Goal: Communication & Community: Answer question/provide support

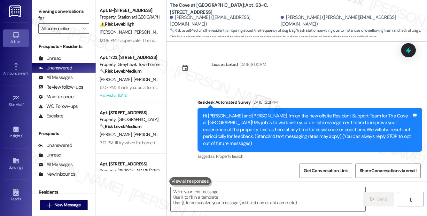
scroll to position [532, 0]
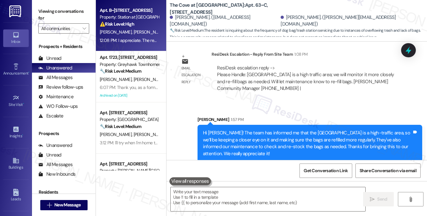
click at [134, 30] on span "[PERSON_NAME]" at bounding box center [150, 32] width 32 height 6
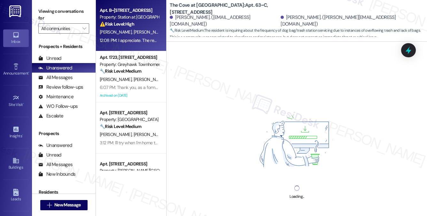
scroll to position [85, 0]
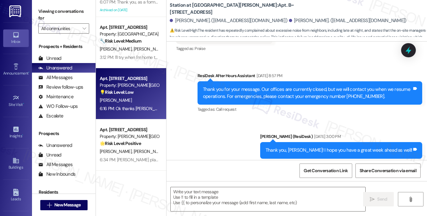
type textarea "Fetching suggested responses. Please feel free to read through the conversation…"
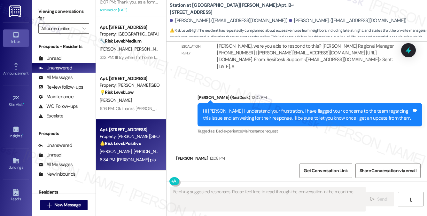
click at [141, 144] on strong "🌟 Risk Level: Positive" at bounding box center [120, 143] width 41 height 6
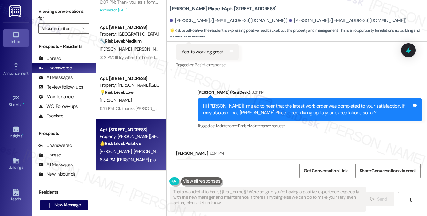
scroll to position [277, 0]
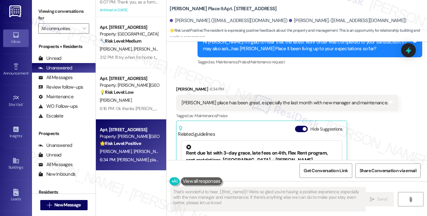
click at [268, 102] on div "Brigham place has been great, especially the last month with new manager and ma…" at bounding box center [287, 103] width 222 height 16
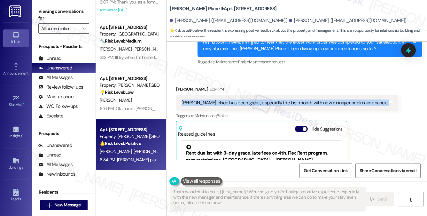
click at [268, 102] on div "Brigham place has been great, especially the last month with new manager and ma…" at bounding box center [287, 103] width 222 height 16
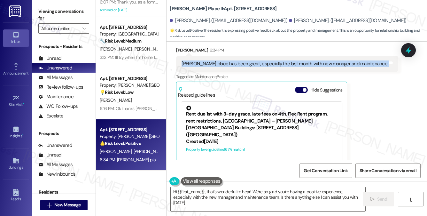
type textarea "Hi {{first_name}}, that's wonderful to hear! We're so glad you're having a posi…"
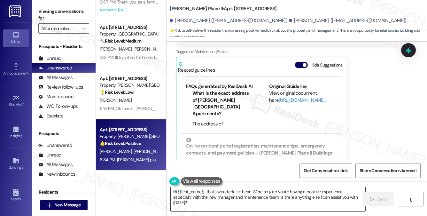
scroll to position [76, 0]
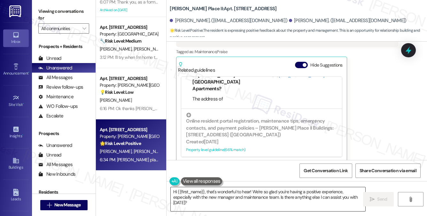
click at [237, 189] on textarea "Hi {{first_name}}, that's wonderful to hear! We're so glad you're having a posi…" at bounding box center [268, 199] width 195 height 24
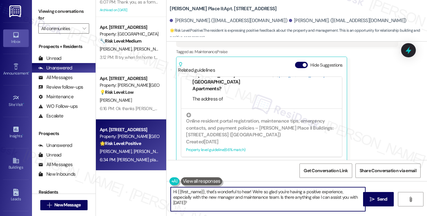
click at [237, 189] on textarea "Hi {{first_name}}, that's wonderful to hear! We're so glad you're having a posi…" at bounding box center [268, 199] width 195 height 24
click at [223, 195] on textarea "Hi {{first_name}}, that's wonderful to hear! We're so glad you're having a posi…" at bounding box center [268, 199] width 195 height 24
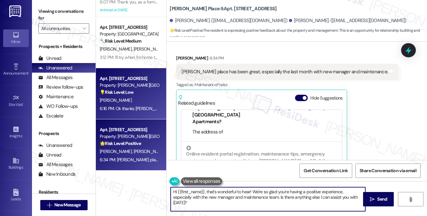
scroll to position [277, 0]
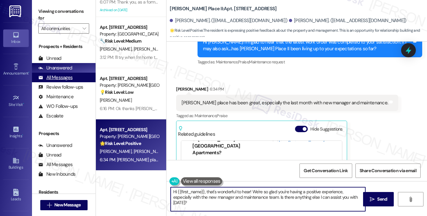
click at [68, 76] on div "All Messages" at bounding box center [55, 77] width 34 height 7
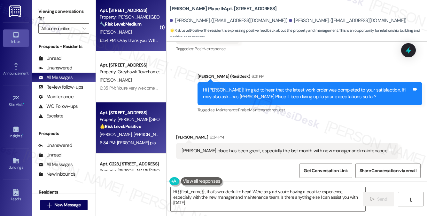
type textarea "Hi {{first_name}}, that's wonderful to hear! We're so glad you're having a posi…"
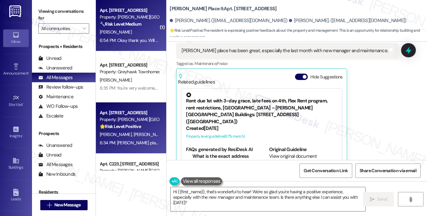
click at [137, 43] on div "6:54 PM: Okay thank you. Will you let me know if they get fixed tomorrow? 6:54 …" at bounding box center [165, 40] width 131 height 6
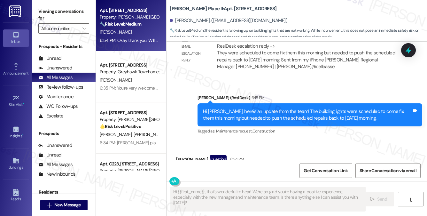
scroll to position [1020, 0]
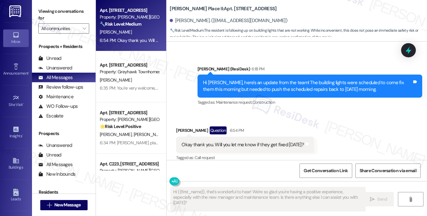
click at [248, 141] on div "Okay thank you. Will you let me know if they get fixed [DATE]? Tags and notes" at bounding box center [245, 145] width 138 height 16
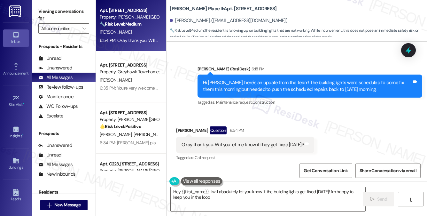
click at [263, 75] on div "Hi Sarah, here's an update from the team! The building lights were scheduled to…" at bounding box center [310, 86] width 225 height 23
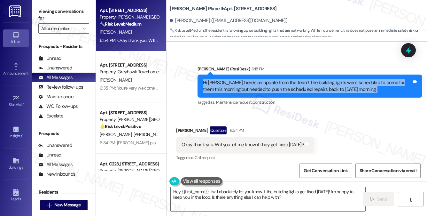
click at [263, 75] on div "Hi Sarah, here's an update from the team! The building lights were scheduled to…" at bounding box center [310, 86] width 225 height 23
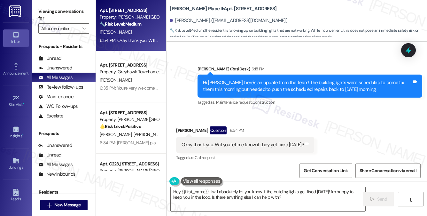
click at [251, 141] on div "Okay thank you. Will you let me know if they get fixed [DATE]?" at bounding box center [243, 144] width 123 height 7
click at [252, 141] on div "Okay thank you. Will you let me know if they get fixed [DATE]?" at bounding box center [243, 144] width 123 height 7
click at [259, 84] on div "Hi [PERSON_NAME], here's an update from the team! The building lights were sche…" at bounding box center [307, 86] width 209 height 14
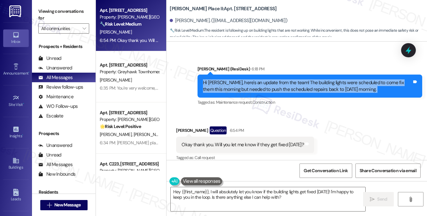
click at [259, 84] on div "Hi [PERSON_NAME], here's an update from the team! The building lights were sche…" at bounding box center [307, 86] width 209 height 14
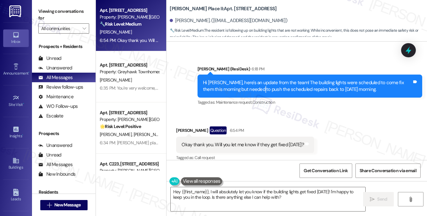
click at [259, 84] on div "Hi [PERSON_NAME], here's an update from the team! The building lights were sche…" at bounding box center [307, 86] width 209 height 14
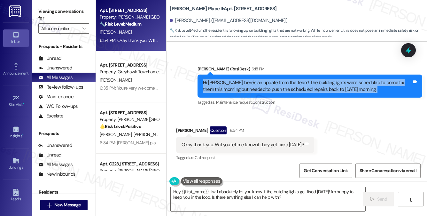
click at [259, 84] on div "Hi [PERSON_NAME], here's an update from the team! The building lights were sche…" at bounding box center [307, 86] width 209 height 14
click at [285, 79] on div "Hi [PERSON_NAME], here's an update from the team! The building lights were sche…" at bounding box center [307, 86] width 209 height 14
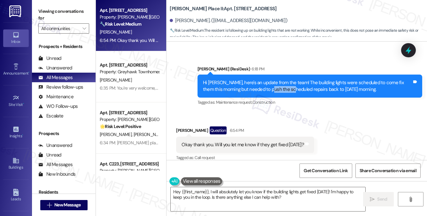
click at [285, 79] on div "Hi [PERSON_NAME], here's an update from the team! The building lights were sche…" at bounding box center [307, 86] width 209 height 14
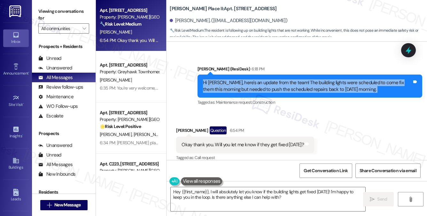
click at [285, 79] on div "Hi [PERSON_NAME], here's an update from the team! The building lights were sche…" at bounding box center [307, 86] width 209 height 14
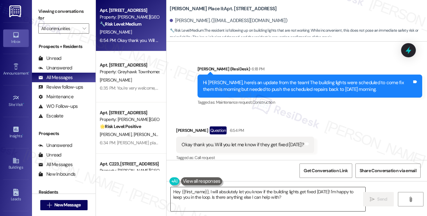
click at [275, 189] on textarea "Hey {{first_name}}, I will absolutely let you know if the building lights get f…" at bounding box center [268, 199] width 195 height 24
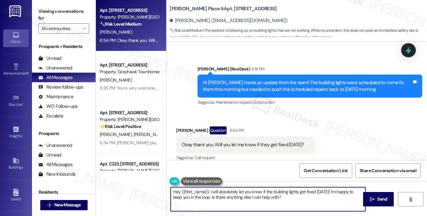
click at [275, 189] on textarea "Hey {{first_name}}, I will absolutely let you know if the building lights get f…" at bounding box center [268, 199] width 195 height 24
click at [297, 201] on textarea "Hey {{first_name}}, I will absolutely let you know if the building lights get f…" at bounding box center [268, 199] width 195 height 24
click at [281, 192] on textarea "Hey {{first_name}}, I will absolutely let you know if the building lights get f…" at bounding box center [268, 199] width 195 height 24
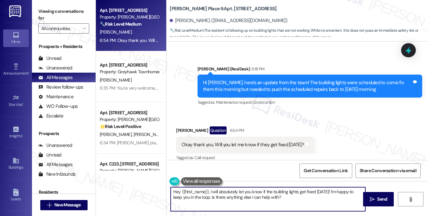
click at [281, 192] on textarea "Hey {{first_name}}, I will absolutely let you know if the building lights get f…" at bounding box center [268, 199] width 195 height 24
click at [250, 141] on div "Okay thank you. Will you let me know if they get fixed [DATE]?" at bounding box center [243, 144] width 123 height 7
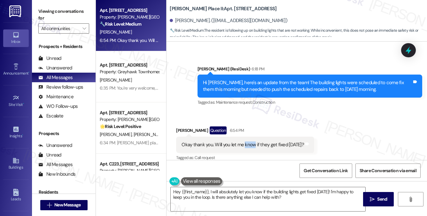
click at [251, 141] on div "Okay thank you. Will you let me know if they get fixed [DATE]?" at bounding box center [243, 144] width 123 height 7
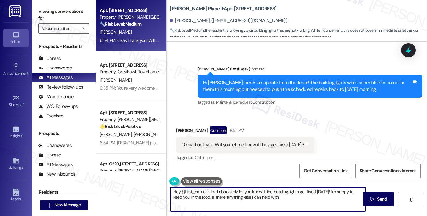
click at [273, 196] on textarea "Hey {{first_name}}, I will absolutely let you know if the building lights get f…" at bounding box center [268, 199] width 195 height 24
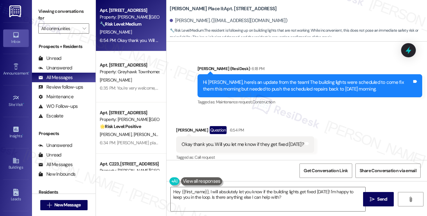
click at [226, 141] on div "Okay thank you. Will you let me know if they get fixed [DATE]?" at bounding box center [243, 144] width 123 height 7
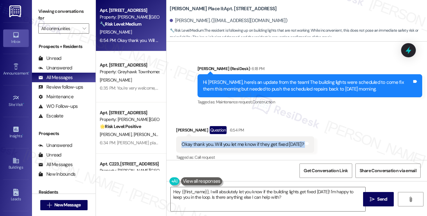
click at [226, 141] on div "Okay thank you. Will you let me know if they get fixed [DATE]?" at bounding box center [243, 144] width 123 height 7
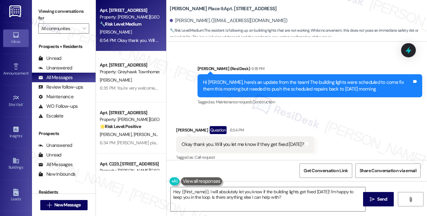
click at [266, 79] on div "Hi [PERSON_NAME], here's an update from the team! The building lights were sche…" at bounding box center [307, 86] width 209 height 14
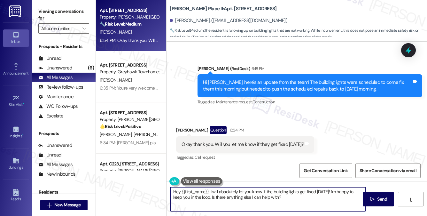
click at [210, 192] on textarea "Hey {{first_name}}, I will absolutely let you know if the building lights get f…" at bounding box center [268, 199] width 195 height 24
paste textarea "Absolutely, I understand wanting to stay in the loop—especially with everything…"
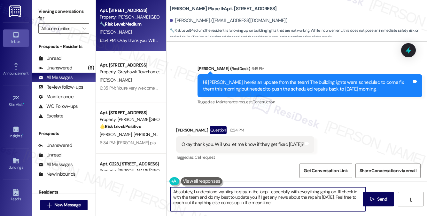
click at [268, 191] on textarea "Absolutely, I understand wanting to stay in the loop—especially with everything…" at bounding box center [268, 199] width 195 height 24
drag, startPoint x: 335, startPoint y: 192, endPoint x: 117, endPoint y: 190, distance: 217.2
click at [117, 190] on div "Apt. E126, 160 II East 800 South Property: Brigham Place II 🔧 Risk Level: Mediu…" at bounding box center [261, 108] width 331 height 216
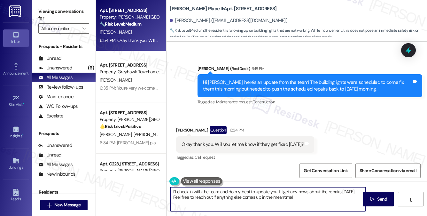
click at [230, 193] on textarea "I’ll check in with the team and do my best to update you if I get any news abou…" at bounding box center [268, 199] width 195 height 24
click at [267, 192] on textarea "I’ll check in with the team and do my best to update you if I get any news abou…" at bounding box center [268, 199] width 195 height 24
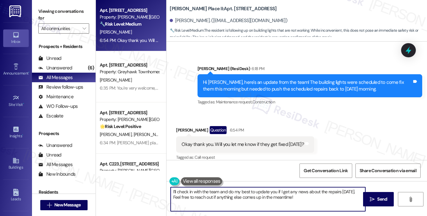
click at [267, 192] on textarea "I’ll check in with the team and do my best to update you if I get any news abou…" at bounding box center [268, 199] width 195 height 24
click at [286, 195] on textarea "I’ll check in with the team and do my best to update you if I get any news abou…" at bounding box center [268, 199] width 195 height 24
click at [296, 192] on textarea "I’ll check in with the team and do my best to update you if I get any news abou…" at bounding box center [268, 199] width 195 height 24
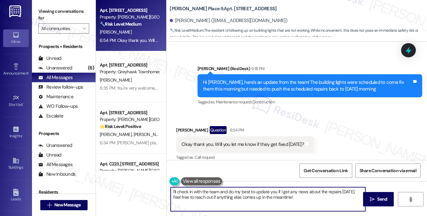
click at [306, 195] on textarea "I’ll check in with the team and do my best to update you if I get any news abou…" at bounding box center [268, 199] width 195 height 24
click at [313, 192] on textarea "I’ll check in with the team and do my best to update you if I get any news abou…" at bounding box center [268, 199] width 195 height 24
click at [311, 198] on textarea "I’ll check in with the team and do my best to update you if I get any news abou…" at bounding box center [268, 199] width 195 height 24
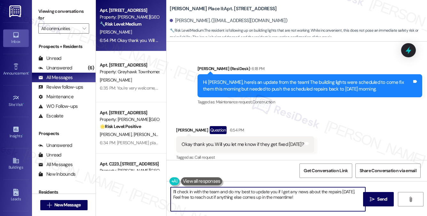
click at [243, 194] on textarea "I’ll check in with the team and do my best to update you if I get any news abou…" at bounding box center [268, 199] width 195 height 24
click at [317, 194] on textarea "I’ll check in with the team and do my best to update you if I get any news abou…" at bounding box center [268, 199] width 195 height 24
click at [311, 201] on textarea "I’ll check in with the team and do my best to update you if I get any news abou…" at bounding box center [268, 199] width 195 height 24
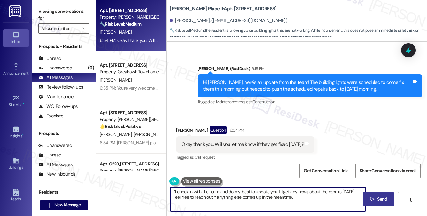
type textarea "I’ll check in with the team and do my best to update you if I get any news abou…"
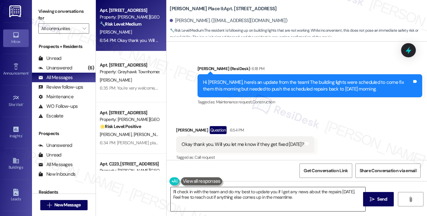
drag, startPoint x: 366, startPoint y: 197, endPoint x: 290, endPoint y: 195, distance: 75.5
click at [290, 195] on div "I’ll check in with the team and do my best to update you if I get any news abou…" at bounding box center [297, 205] width 261 height 48
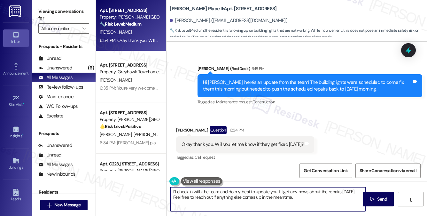
click at [290, 195] on textarea "I’ll check in with the team and do my best to update you if I get any news abou…" at bounding box center [268, 199] width 195 height 24
click at [305, 195] on textarea "I’ll check in with the team and do my best to update you if I get any news abou…" at bounding box center [268, 199] width 195 height 24
click at [377, 199] on span "Send" at bounding box center [382, 199] width 10 height 7
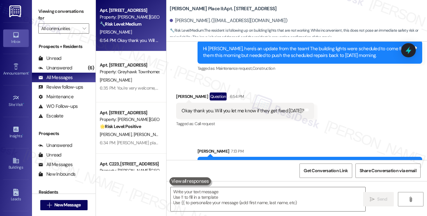
scroll to position [1072, 0]
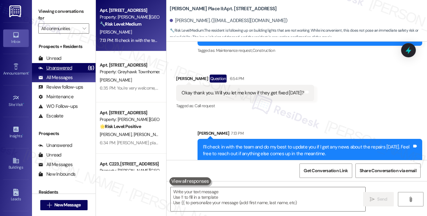
click at [81, 69] on div "Unanswered (6)" at bounding box center [64, 68] width 64 height 10
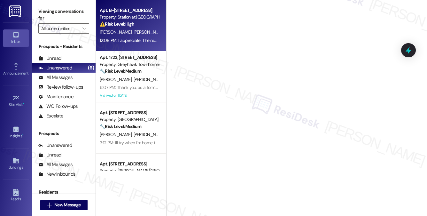
click at [139, 36] on div "J. Greene J. Young" at bounding box center [129, 32] width 60 height 8
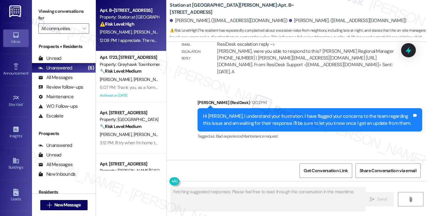
scroll to position [1237, 0]
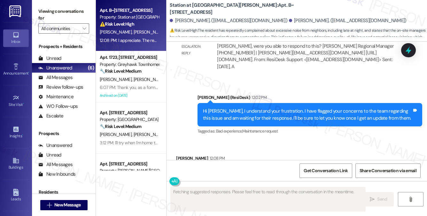
click at [269, 164] on div "I appreciate. The rental office is closed today and tomorrow but maintenance is…" at bounding box center [270, 172] width 188 height 16
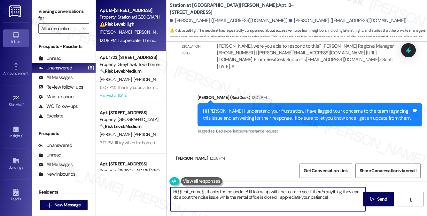
drag, startPoint x: 208, startPoint y: 193, endPoint x: 154, endPoint y: 186, distance: 53.8
click at [156, 186] on div "Apt. B~201, 2229 North 100 West Property: Station at Park Meadows ⚠️ Risk Level…" at bounding box center [261, 108] width 331 height 216
type textarea "Thanks for the update! I'll follow up with the team to see if there's anything …"
click at [239, 169] on div "I appreciate. The rental office is closed today and tomorrow but maintenance is…" at bounding box center [268, 172] width 173 height 7
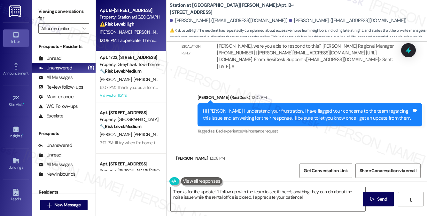
click at [239, 169] on div "I appreciate. The rental office is closed today and tomorrow but maintenance is…" at bounding box center [268, 172] width 173 height 7
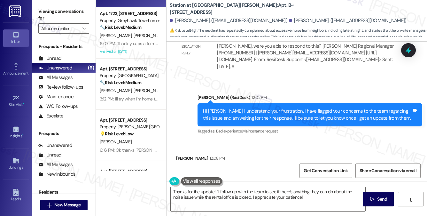
scroll to position [0, 0]
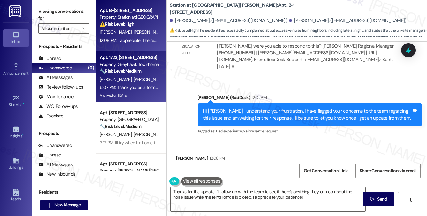
click at [134, 82] on span "[PERSON_NAME]" at bounding box center [150, 79] width 32 height 6
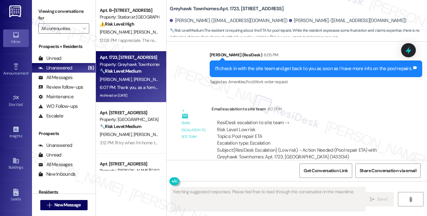
scroll to position [2328, 0]
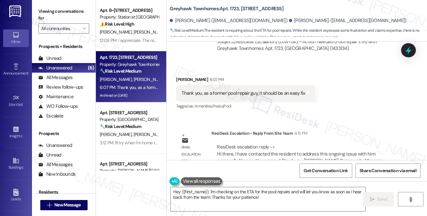
click at [233, 144] on div "ResiDesk escalation reply -> Hi there, I have contacted the resident to address…" at bounding box center [300, 157] width 166 height 27
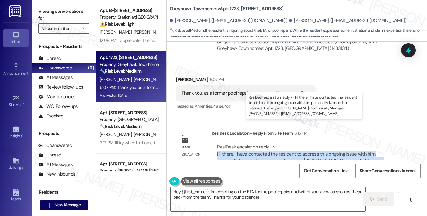
click at [233, 144] on div "ResiDesk escalation reply -> Hi there, I have contacted the resident to address…" at bounding box center [300, 157] width 166 height 27
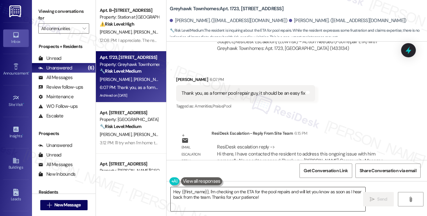
click at [233, 193] on textarea "Hey {{first_name}}, I'm checking on the ETA for the pool repairs and will let y…" at bounding box center [268, 199] width 195 height 24
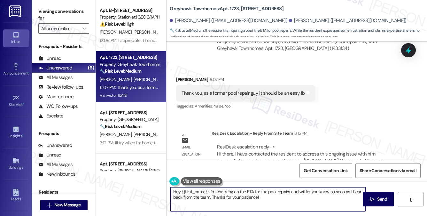
click at [233, 193] on textarea "Hey {{first_name}}, I'm checking on the ETA for the pool repairs and will let y…" at bounding box center [268, 199] width 195 height 24
click at [227, 144] on div "ResiDesk escalation reply -> Hi there, I have contacted the resident to address…" at bounding box center [300, 157] width 166 height 27
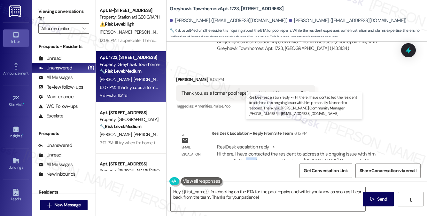
click at [227, 144] on div "ResiDesk escalation reply -> Hi there, I have contacted the resident to address…" at bounding box center [300, 157] width 166 height 27
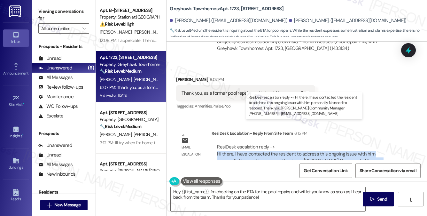
click at [227, 144] on div "ResiDesk escalation reply -> Hi there, I have contacted the resident to address…" at bounding box center [300, 157] width 166 height 27
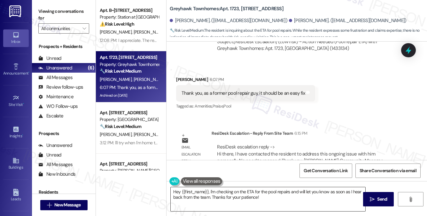
click at [275, 196] on textarea "Hey {{first_name}}, I'm checking on the ETA for the pool repairs and will let y…" at bounding box center [268, 199] width 195 height 24
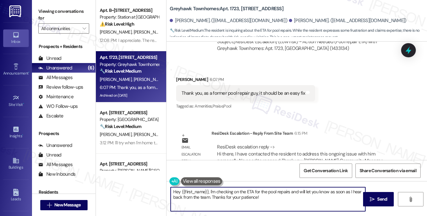
click at [275, 196] on textarea "Hey {{first_name}}, I'm checking on the ETA for the pool repairs and will let y…" at bounding box center [268, 199] width 195 height 24
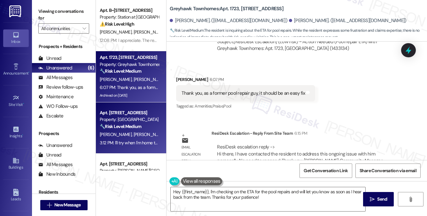
click at [138, 135] on span "[PERSON_NAME]" at bounding box center [150, 134] width 32 height 6
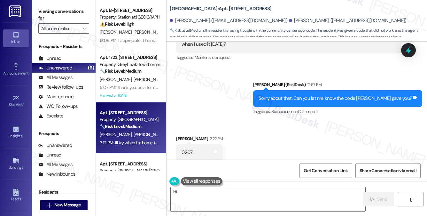
scroll to position [1341, 0]
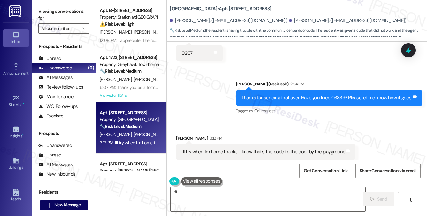
click at [207, 148] on div "I'll try when I'm home thanks, I know that's the code to the door by the playgr…" at bounding box center [264, 151] width 164 height 7
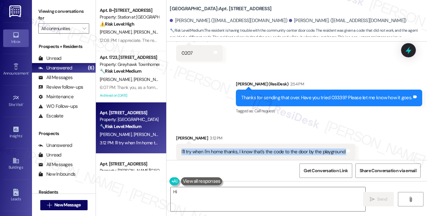
click at [207, 148] on div "I'll try when I'm home thanks, I know that's the code to the door by the playgr…" at bounding box center [264, 151] width 164 height 7
click at [220, 148] on div "I'll try when I'm home thanks, I know that's the code to the door by the playgr…" at bounding box center [264, 151] width 164 height 7
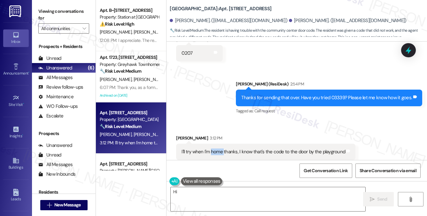
click at [220, 148] on div "I'll try when I'm home thanks, I know that's the code to the door by the playgr…" at bounding box center [264, 151] width 164 height 7
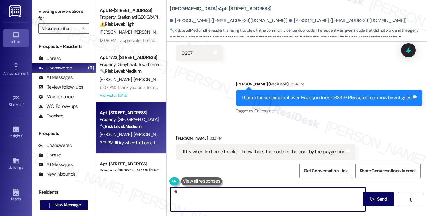
click at [229, 192] on textarea "Hi {{first_name}}, I'm happy to help! The front door code is 03339. You can giv…" at bounding box center [268, 199] width 195 height 24
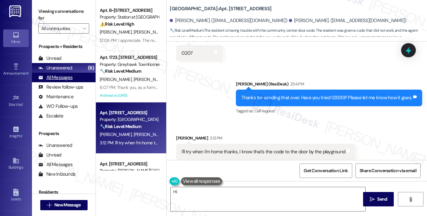
click at [68, 77] on div "All Messages" at bounding box center [55, 77] width 34 height 7
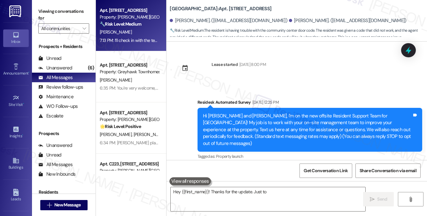
scroll to position [1341, 0]
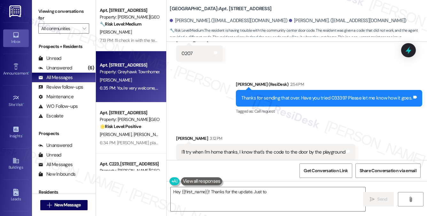
click at [143, 85] on div "6:35 PM: You're very welcome, Jayden! If you need anything else, please feel fr…" at bounding box center [197, 88] width 195 height 6
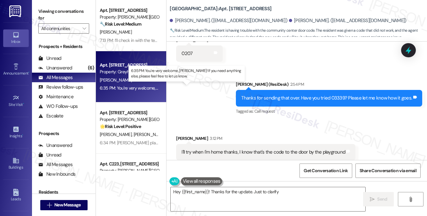
scroll to position [929, 0]
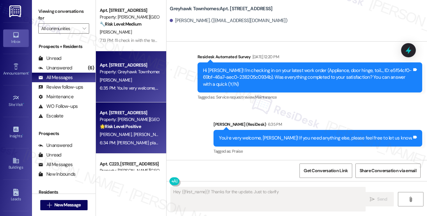
click at [137, 147] on div "Apt. C319, 160 I East 800 South Property: Brigham Place II 🌟 Risk Level: Positi…" at bounding box center [131, 127] width 70 height 51
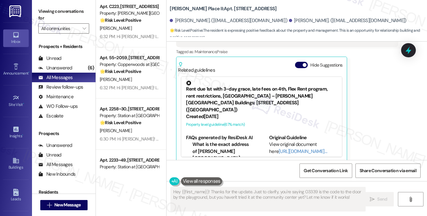
scroll to position [160, 0]
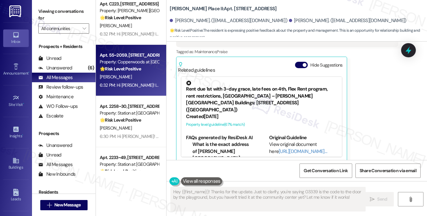
click at [136, 79] on div "S. Bradford" at bounding box center [129, 77] width 60 height 8
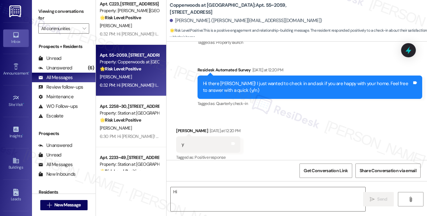
scroll to position [367, 0]
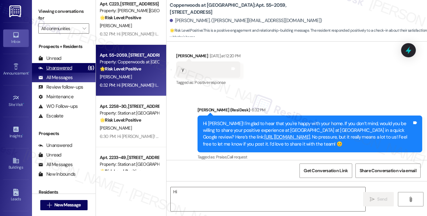
click at [63, 67] on div "Unanswered" at bounding box center [55, 68] width 34 height 7
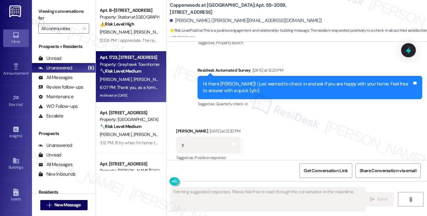
scroll to position [292, 0]
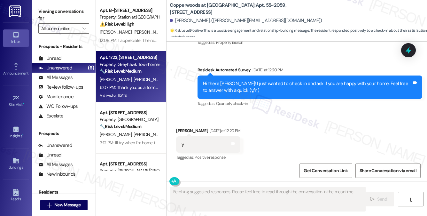
click at [141, 75] on div "🔧 Risk Level: Medium The resident is inquiring about the ETA for pool repairs. …" at bounding box center [129, 71] width 59 height 7
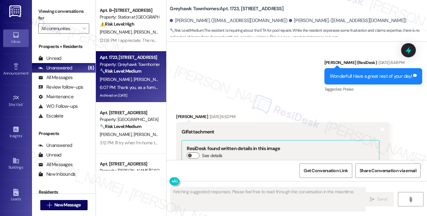
scroll to position [2328, 0]
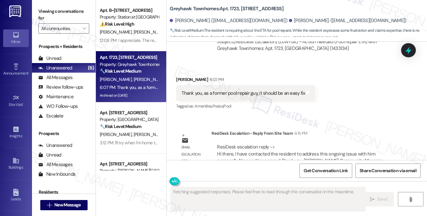
click at [236, 90] on div "Thank you, as a former pool repair guy, it should be an easy fix" at bounding box center [243, 93] width 123 height 7
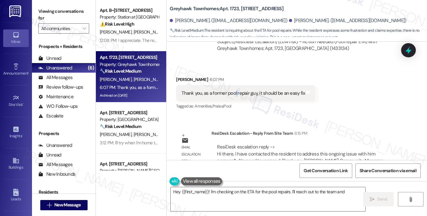
click at [236, 90] on div "Thank you, as a former pool repair guy, it should be an easy fix" at bounding box center [243, 93] width 123 height 7
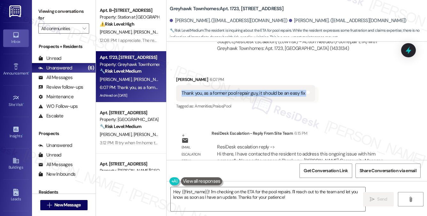
copy div "Thank you, as a former pool repair guy, it should be an easy fix Tags and notes"
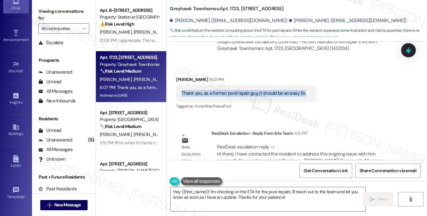
scroll to position [87, 0]
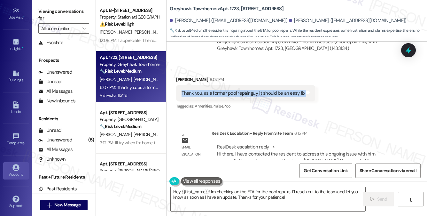
click at [13, 166] on icon at bounding box center [15, 167] width 7 height 7
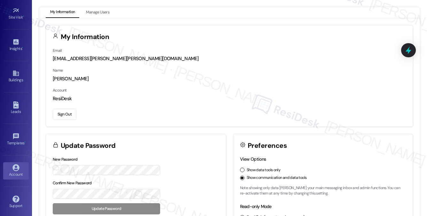
click at [72, 114] on button "Sign Out" at bounding box center [65, 114] width 24 height 11
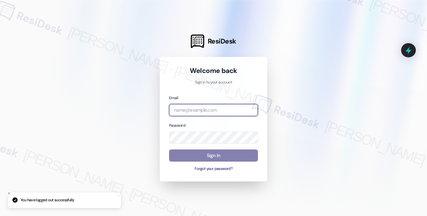
click at [194, 107] on input "email" at bounding box center [213, 110] width 89 height 12
type input "bal"
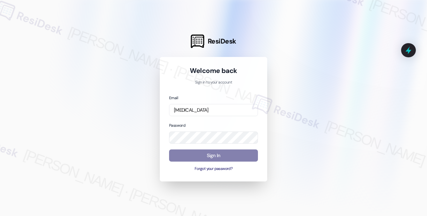
drag, startPoint x: 393, startPoint y: 13, endPoint x: 377, endPoint y: 8, distance: 16.3
click at [393, 13] on div at bounding box center [213, 108] width 427 height 216
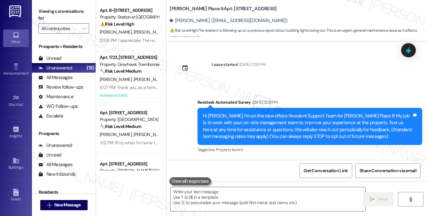
scroll to position [1001, 0]
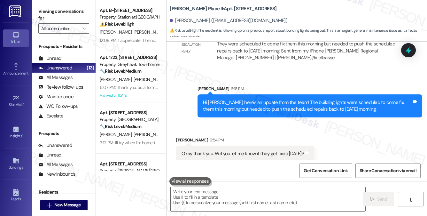
click at [242, 146] on div "Okay thank you. Will you let me know if they get fixed [DATE]? Tags and notes" at bounding box center [245, 154] width 138 height 16
drag, startPoint x: 413, startPoint y: 8, endPoint x: 403, endPoint y: 7, distance: 10.0
click at [413, 8] on div "[PERSON_NAME] Place II: Apt. E126, 160 II East 800 South [PERSON_NAME]. ([EMAIL…" at bounding box center [298, 19] width 257 height 35
